Goal: Check status: Check status

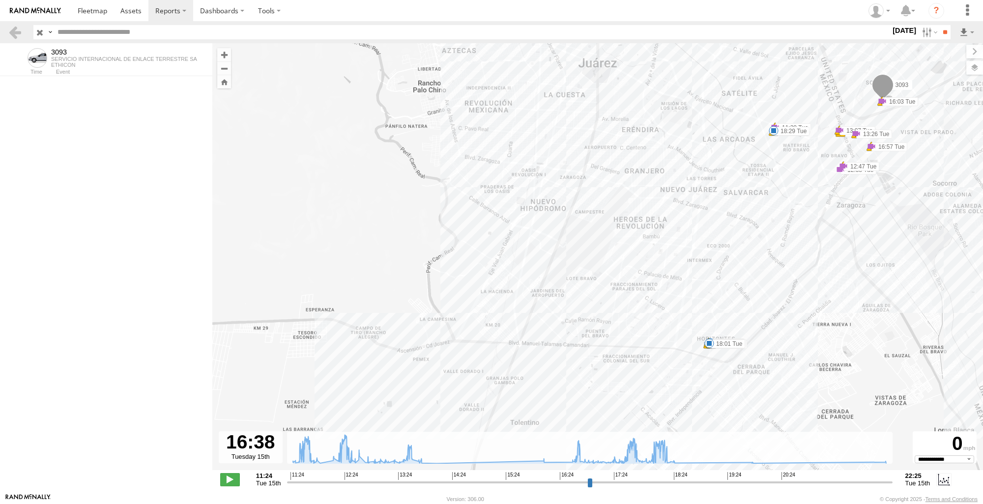
select select "**********"
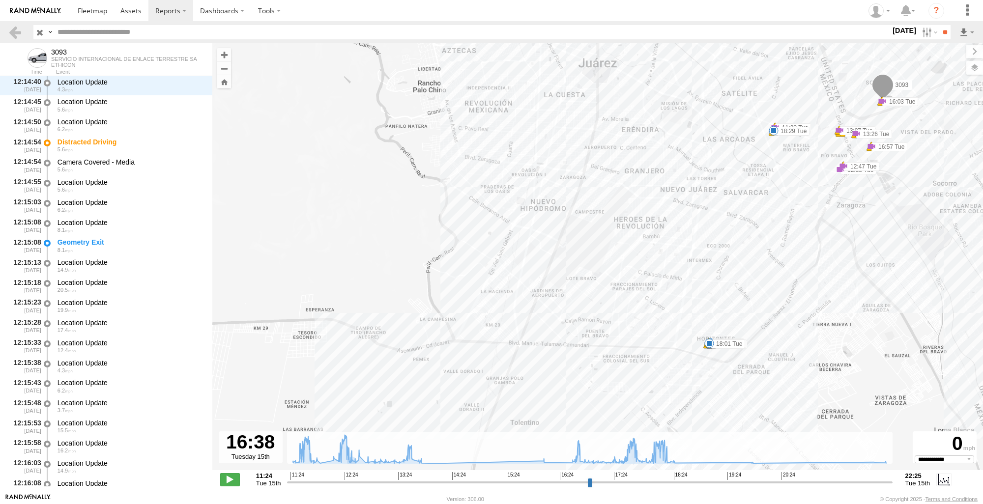
click at [41, 32] on input "button" at bounding box center [39, 32] width 13 height 14
click at [11, 34] on link at bounding box center [15, 32] width 14 height 14
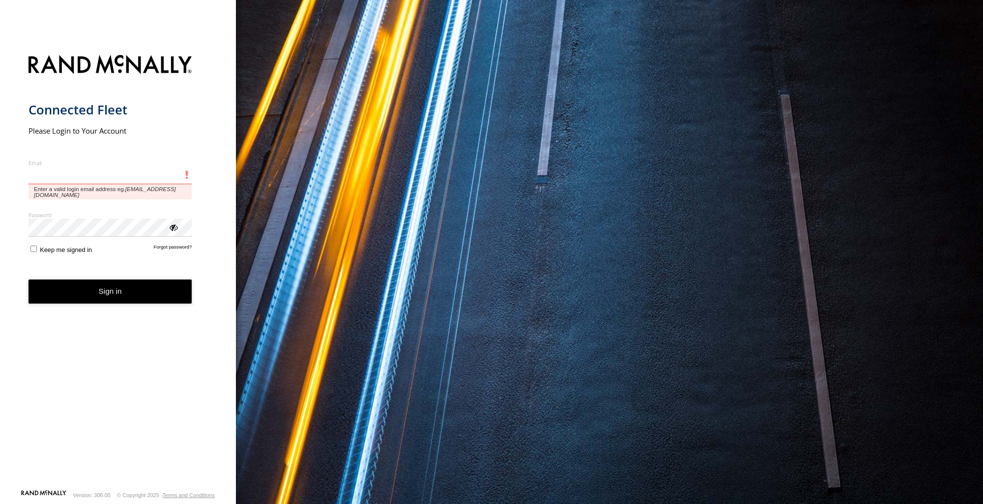
drag, startPoint x: 67, startPoint y: 167, endPoint x: 67, endPoint y: 176, distance: 8.9
click at [67, 172] on input "Email" at bounding box center [111, 176] width 164 height 18
paste input "**********"
type input "**********"
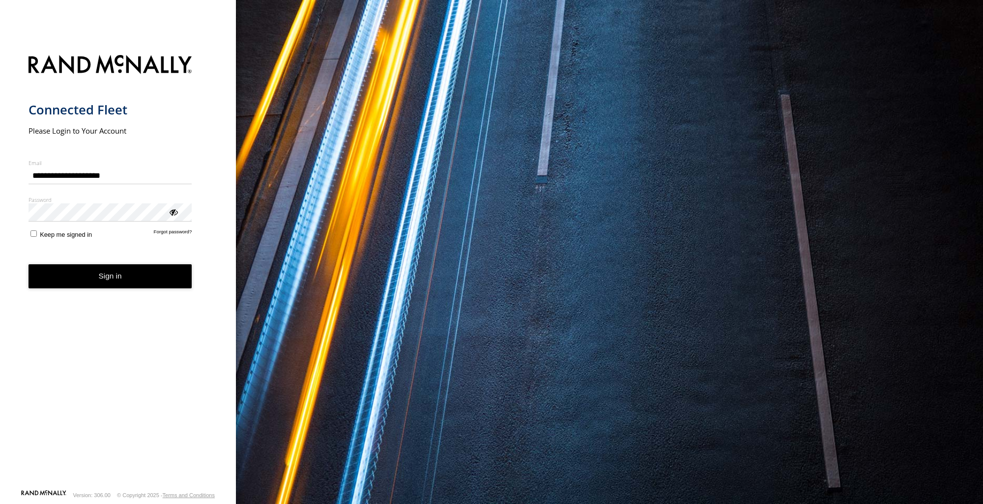
click at [147, 274] on button "Sign in" at bounding box center [111, 276] width 164 height 24
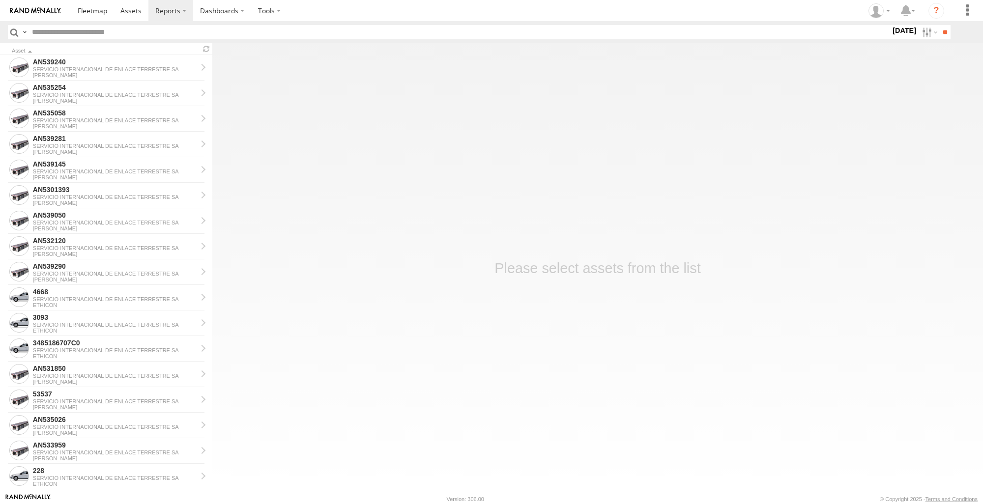
click at [900, 30] on label "[DATE]" at bounding box center [904, 30] width 28 height 11
click at [0, 0] on label at bounding box center [0, 0] width 0 height 0
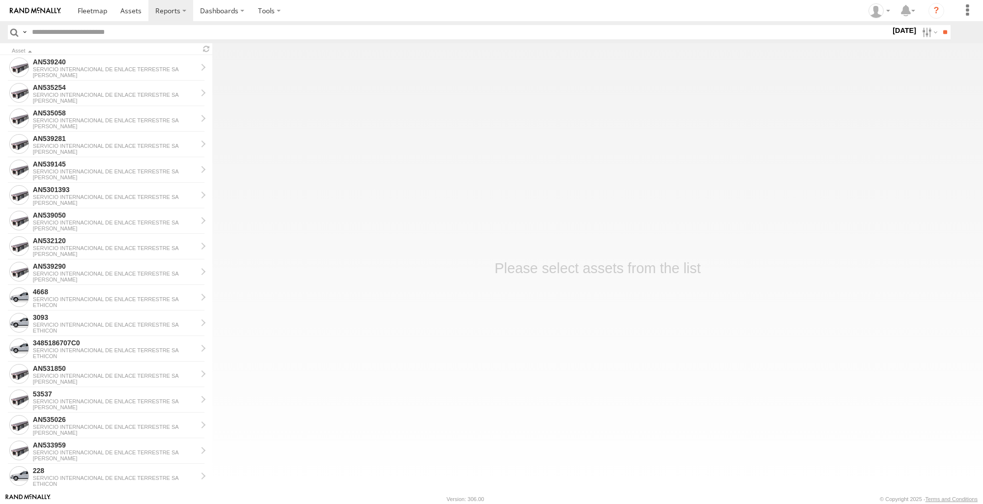
click at [0, 0] on label at bounding box center [0, 0] width 0 height 0
click at [941, 34] on input "**" at bounding box center [944, 32] width 11 height 14
click at [841, 308] on main "Asset 53537 SERVICIO INTERNACIONAL DE ENLACE TERRESTRE SA JOHNSON AN539208 SERV…" at bounding box center [491, 268] width 983 height 450
click at [853, 333] on main "Asset 53537 SERVICIO INTERNACIONAL DE ENLACE TERRESTRE SA JOHNSON AN539208 SERV…" at bounding box center [491, 268] width 983 height 450
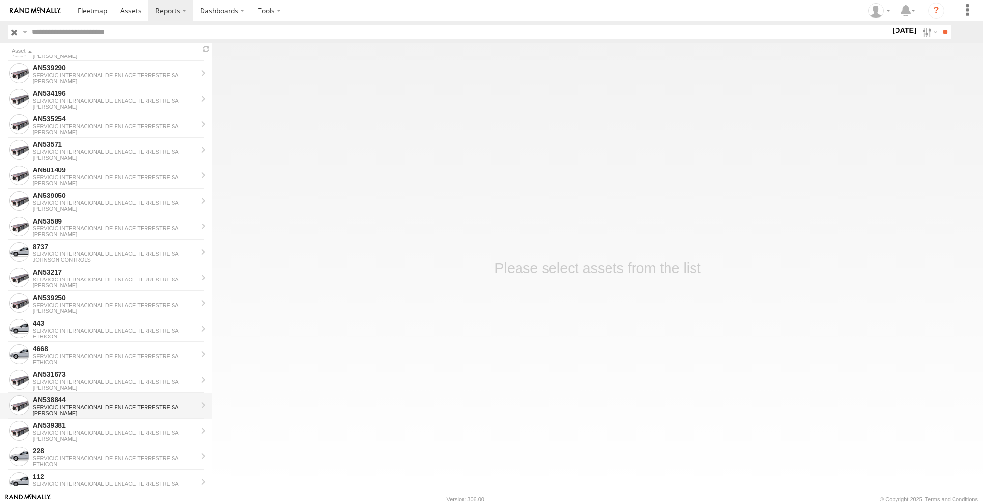
scroll to position [786, 0]
click at [75, 321] on div "443" at bounding box center [115, 322] width 164 height 9
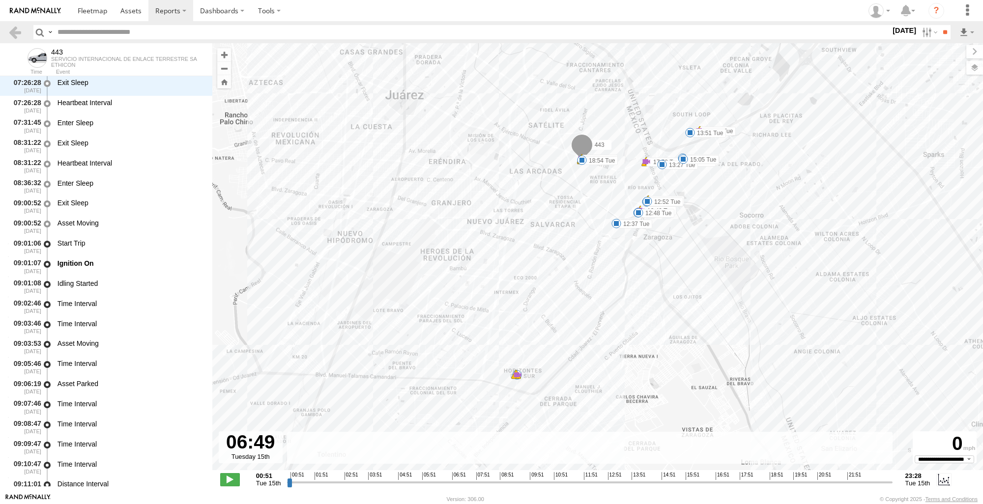
scroll to position [522, 0]
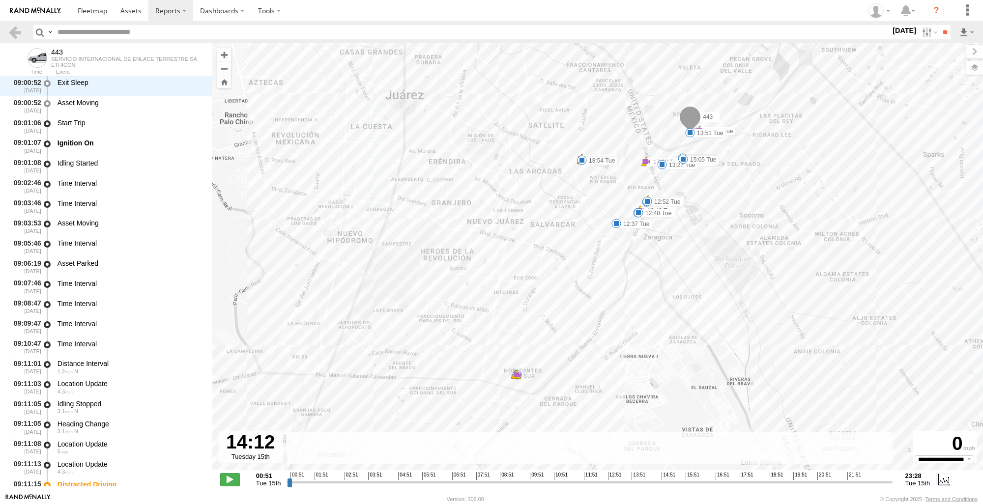
drag, startPoint x: 290, startPoint y: 483, endPoint x: 643, endPoint y: 484, distance: 352.8
type input "**********"
click at [643, 484] on input "range" at bounding box center [589, 482] width 605 height 9
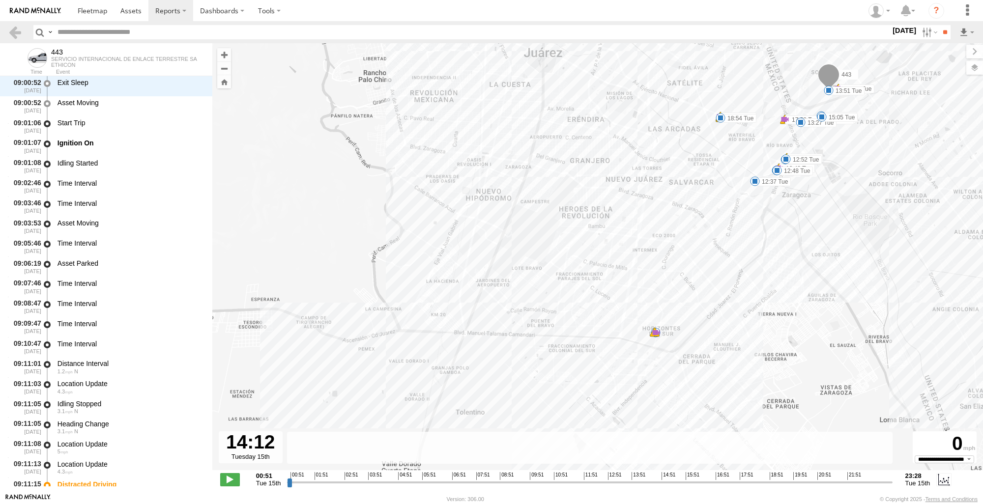
drag, startPoint x: 722, startPoint y: 338, endPoint x: 864, endPoint y: 295, distance: 147.8
click at [864, 295] on div "443 09:11 Tue 09:16 Tue 09:16 Tue 12:37 Tue 12:45 Tue 12:48 Tue 12:49 Tue 12:49…" at bounding box center [597, 261] width 771 height 437
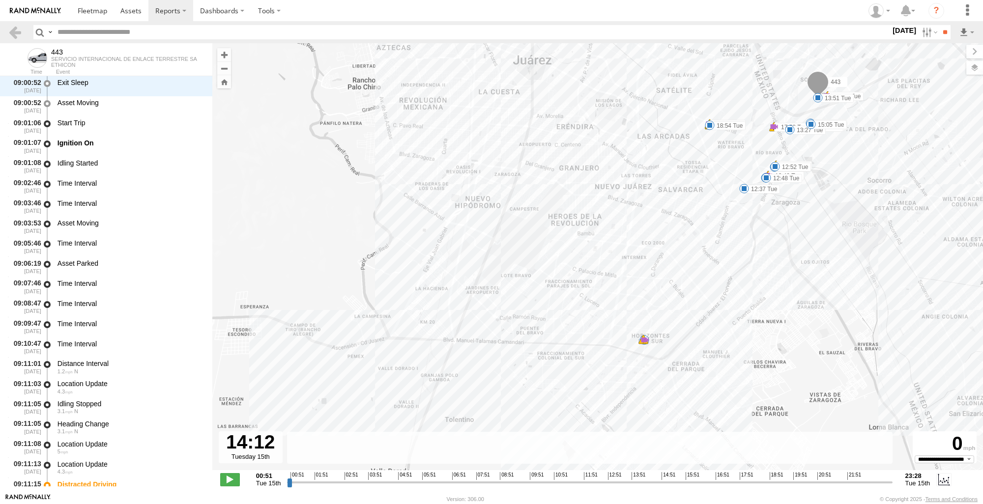
drag, startPoint x: 869, startPoint y: 286, endPoint x: 859, endPoint y: 294, distance: 13.3
click at [859, 294] on div "443 09:11 Tue 09:16 Tue 09:16 Tue 12:37 Tue 12:45 Tue 12:48 Tue 12:49 Tue 12:49…" at bounding box center [597, 261] width 771 height 437
click at [639, 349] on div "443 09:11 Tue 09:16 Tue 09:16 Tue 12:37 Tue 12:45 Tue 12:48 Tue 12:49 Tue 12:49…" at bounding box center [597, 261] width 771 height 437
click at [15, 32] on link at bounding box center [15, 32] width 14 height 14
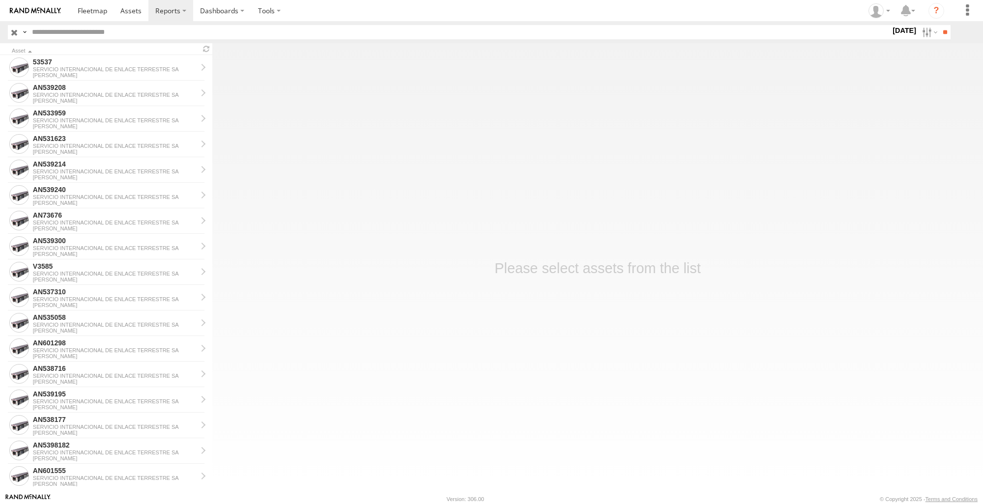
click at [106, 305] on div "[PERSON_NAME]" at bounding box center [115, 305] width 164 height 6
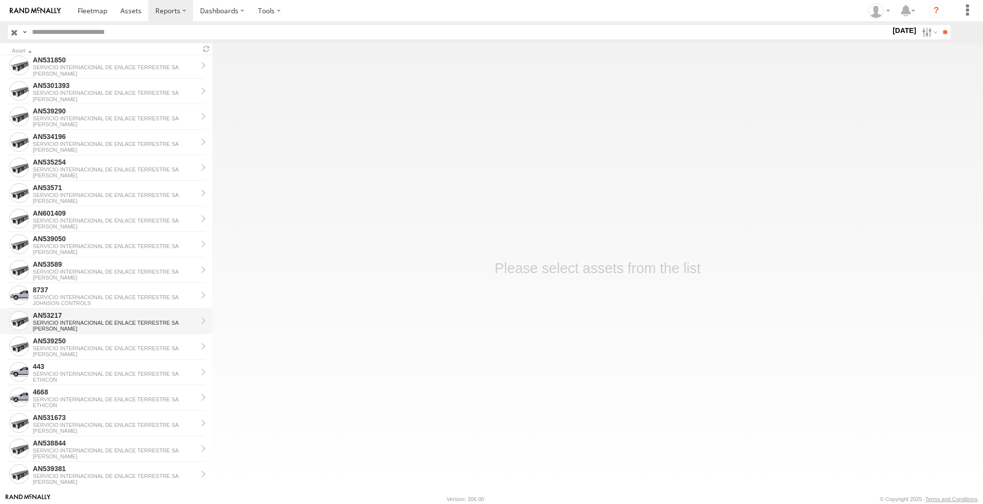
scroll to position [786, 0]
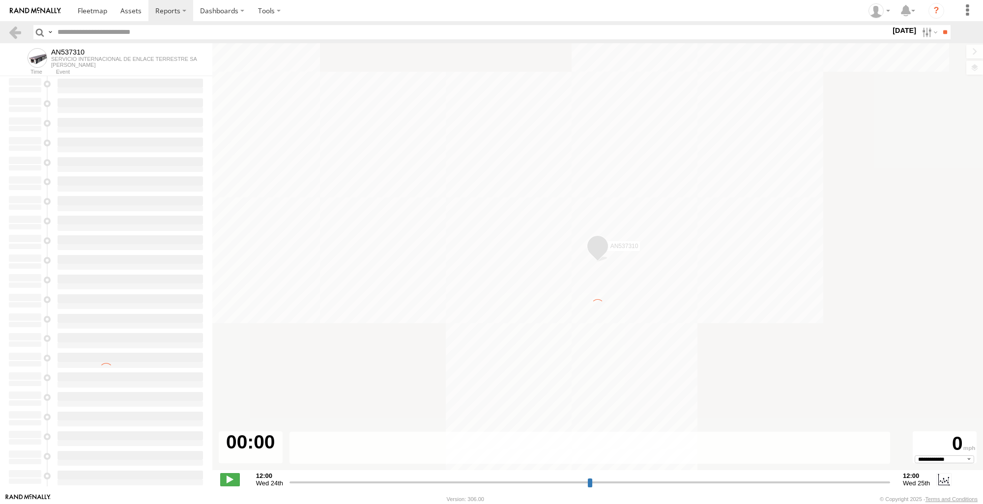
type input "**********"
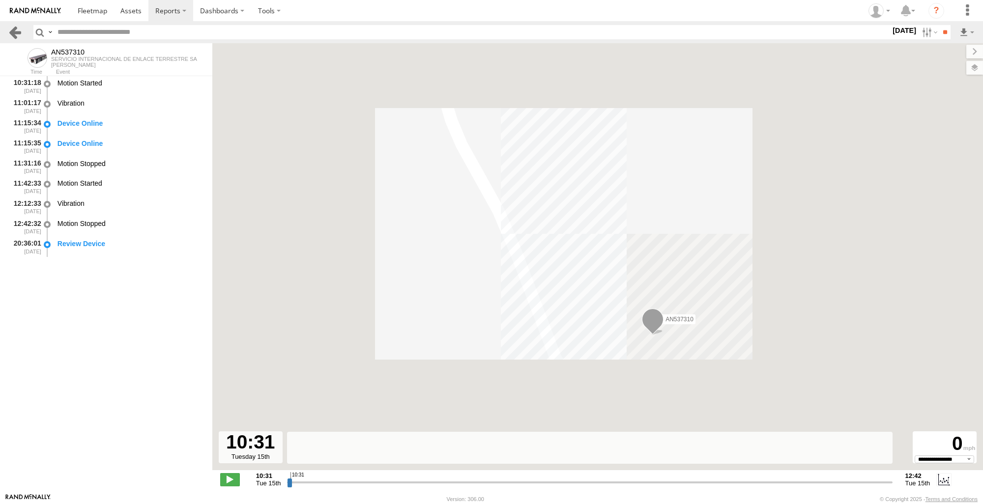
click at [14, 30] on link at bounding box center [15, 32] width 14 height 14
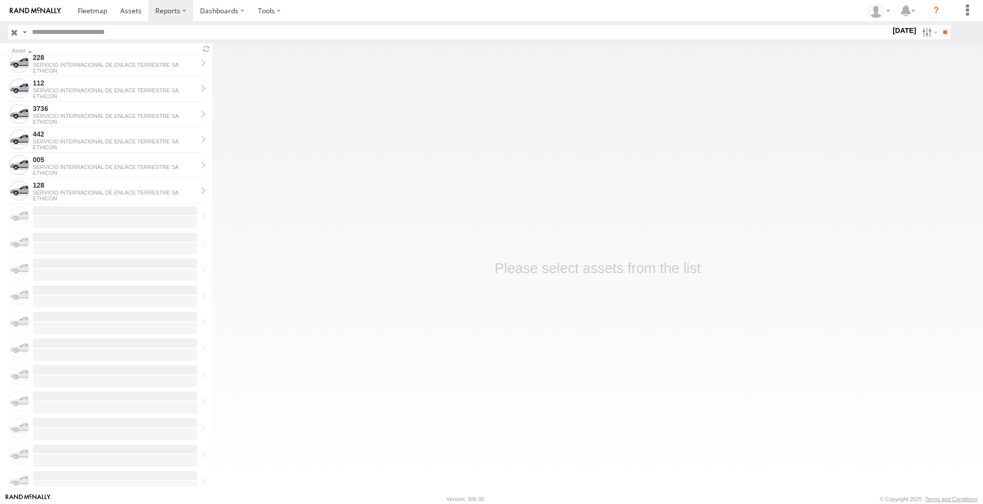
scroll to position [954, 0]
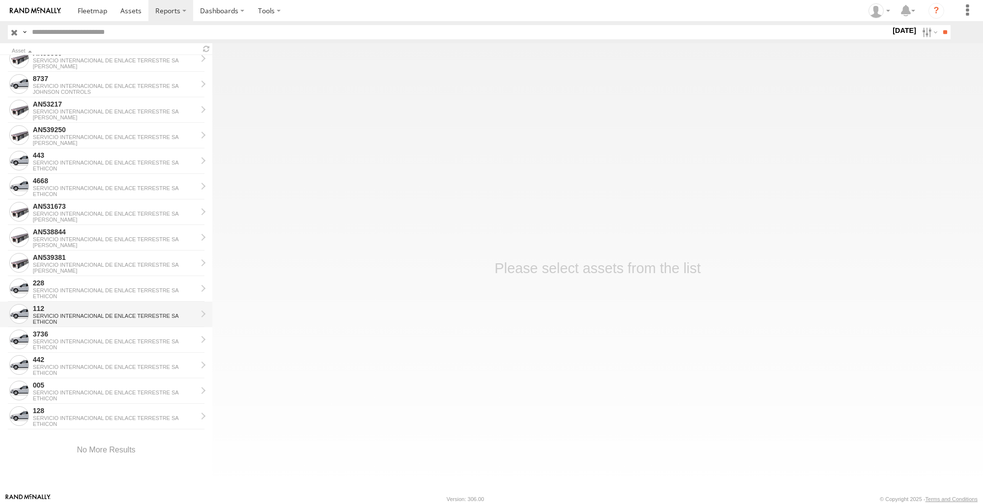
click at [84, 314] on div "SERVICIO INTERNACIONAL DE ENLACE TERRESTRE SA" at bounding box center [115, 316] width 164 height 6
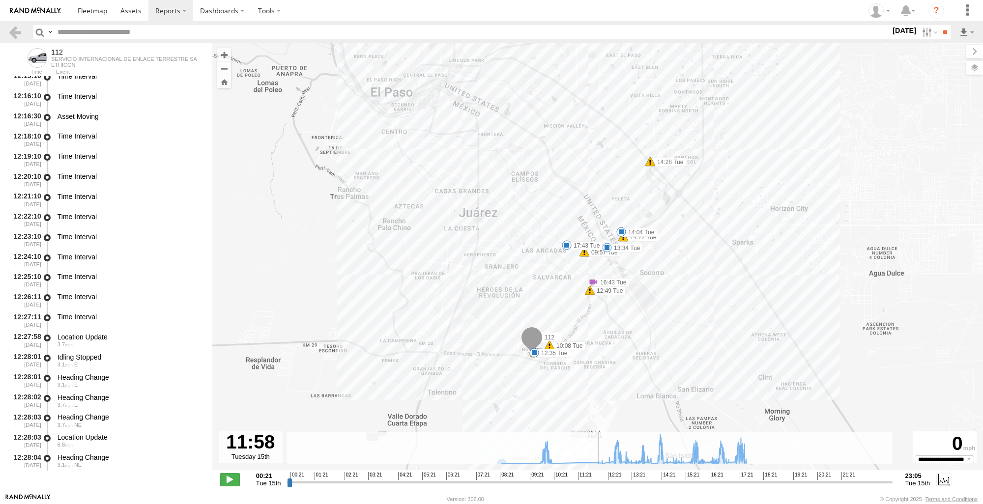
scroll to position [16581, 0]
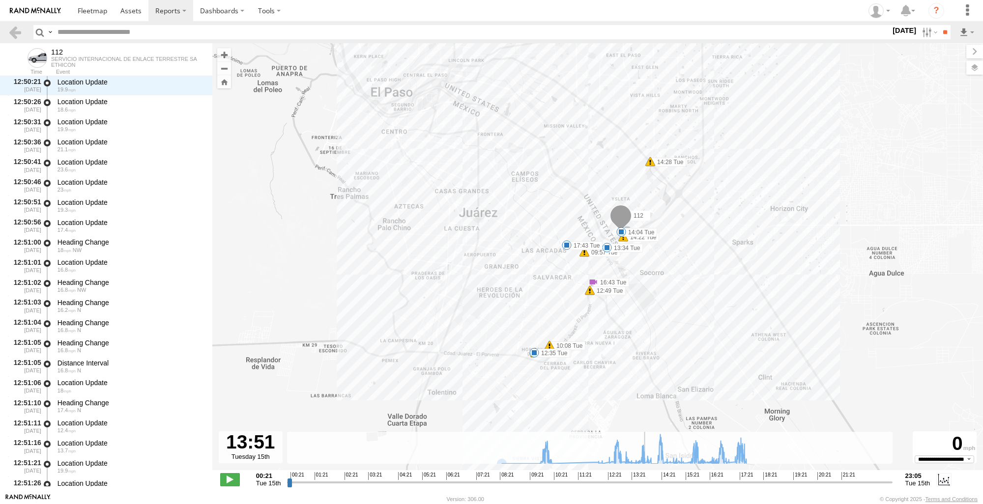
drag, startPoint x: 291, startPoint y: 487, endPoint x: 646, endPoint y: 512, distance: 355.7
type input "**********"
click at [646, 487] on input "range" at bounding box center [589, 482] width 605 height 9
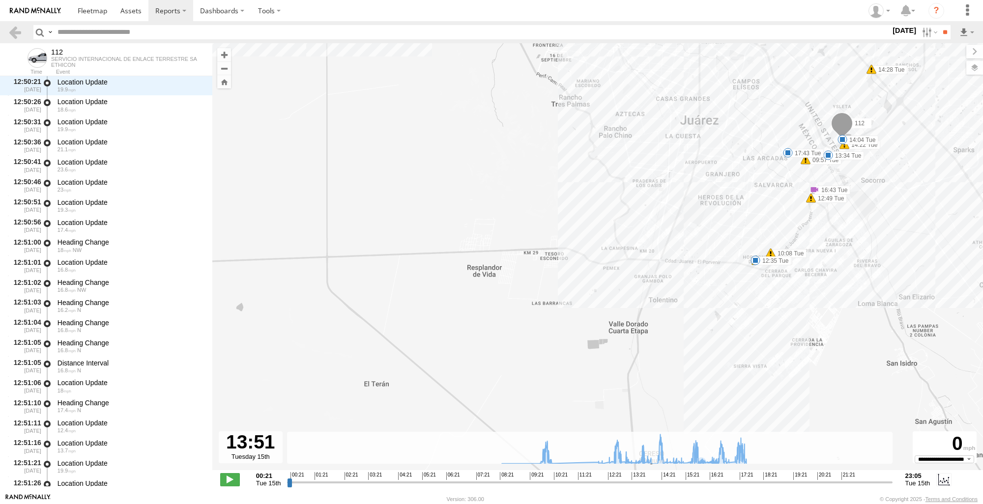
drag, startPoint x: 792, startPoint y: 345, endPoint x: 1004, endPoint y: 261, distance: 228.1
click at [982, 261] on html at bounding box center [491, 252] width 983 height 504
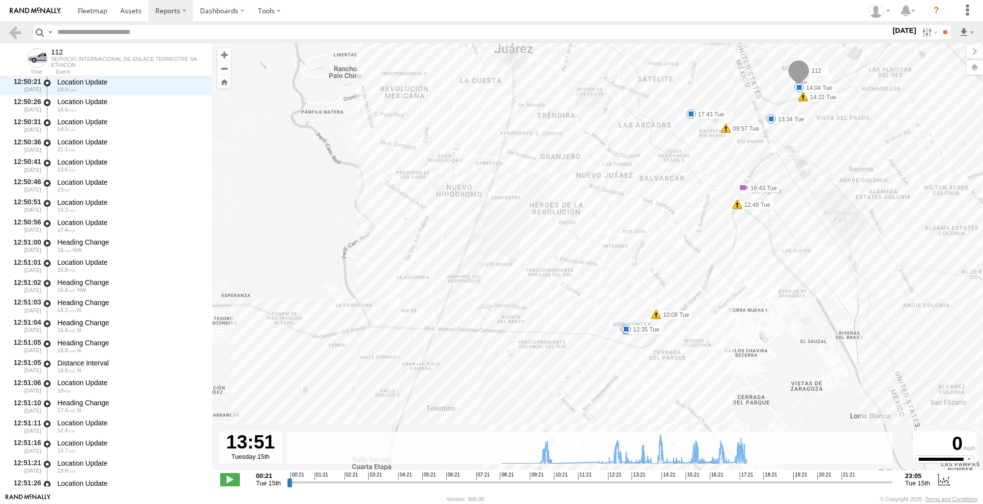
drag, startPoint x: 884, startPoint y: 221, endPoint x: 980, endPoint y: 258, distance: 103.3
click at [980, 258] on div "112 09:57 Tue 10:08 Tue 12:35 Tue 12:49 Tue 13:34 Tue 13:34 Tue 14:04 Tue 14:22…" at bounding box center [597, 261] width 771 height 437
click at [618, 337] on div "112 09:57 Tue 10:08 Tue 12:35 Tue 12:49 Tue 13:34 Tue 13:34 Tue 14:04 Tue 14:22…" at bounding box center [597, 261] width 771 height 437
click at [817, 389] on div "112 09:57 Tue 10:08 Tue 12:35 Tue 12:49 Tue 13:34 Tue 13:34 Tue 14:04 Tue 14:22…" at bounding box center [597, 261] width 771 height 437
click at [16, 33] on link at bounding box center [15, 32] width 14 height 14
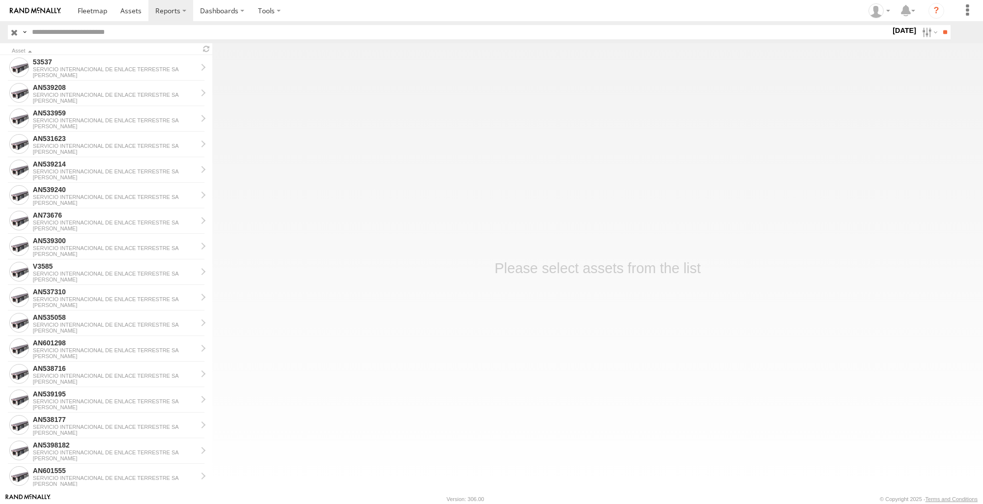
click at [920, 312] on main "Asset 53537 SERVICIO INTERNACIONAL DE ENLACE TERRESTRE [PERSON_NAME] AN539208 S…" at bounding box center [491, 268] width 983 height 450
